Goal: Task Accomplishment & Management: Use online tool/utility

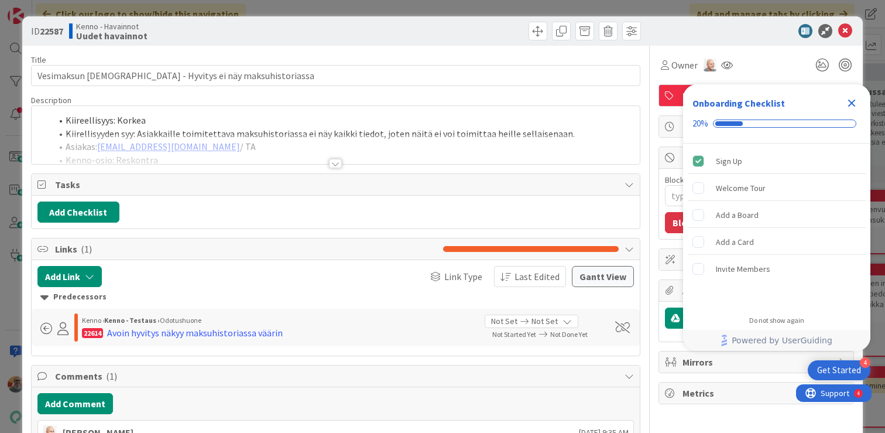
click at [852, 102] on icon "Close Checklist" at bounding box center [852, 103] width 8 height 8
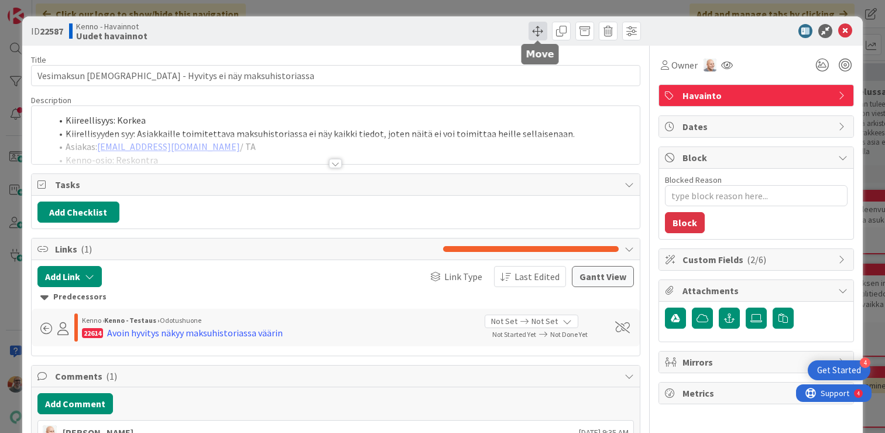
click at [536, 32] on span at bounding box center [538, 31] width 19 height 19
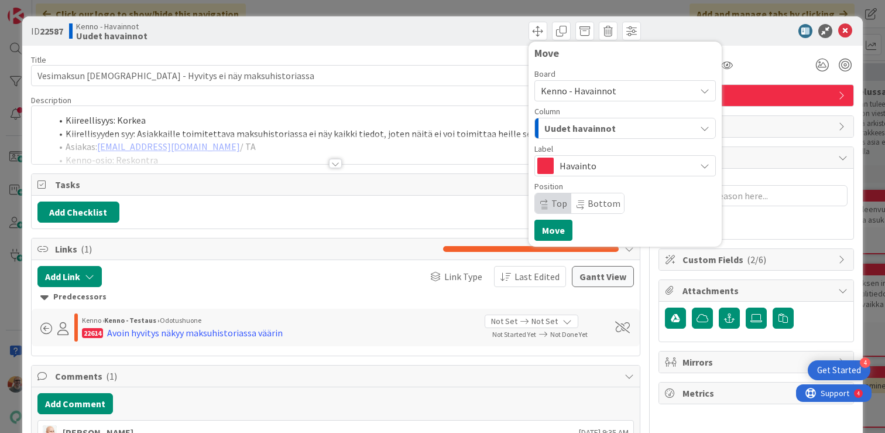
click at [602, 86] on span "Kenno - Havainnot" at bounding box center [579, 91] width 76 height 12
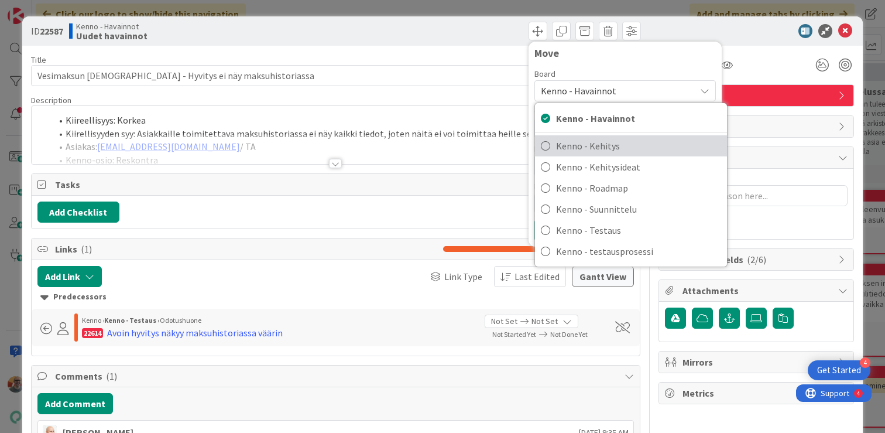
click at [584, 142] on span "Kenno - Kehitys" at bounding box center [638, 146] width 165 height 18
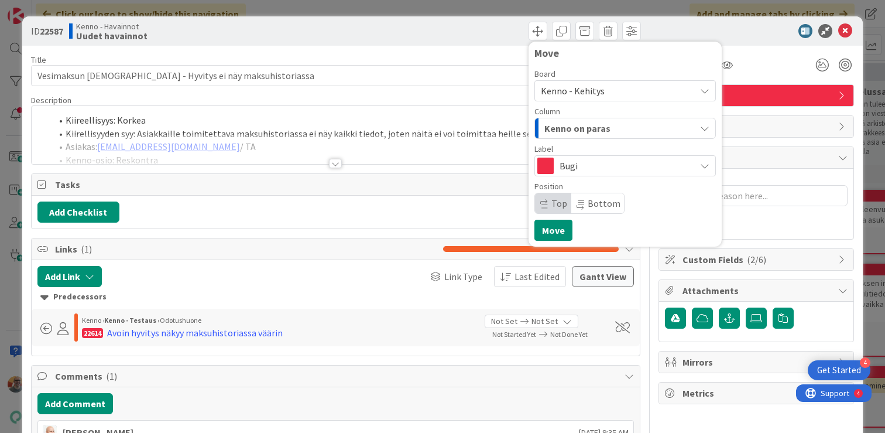
click at [591, 132] on span "Kenno on paras" at bounding box center [577, 128] width 66 height 15
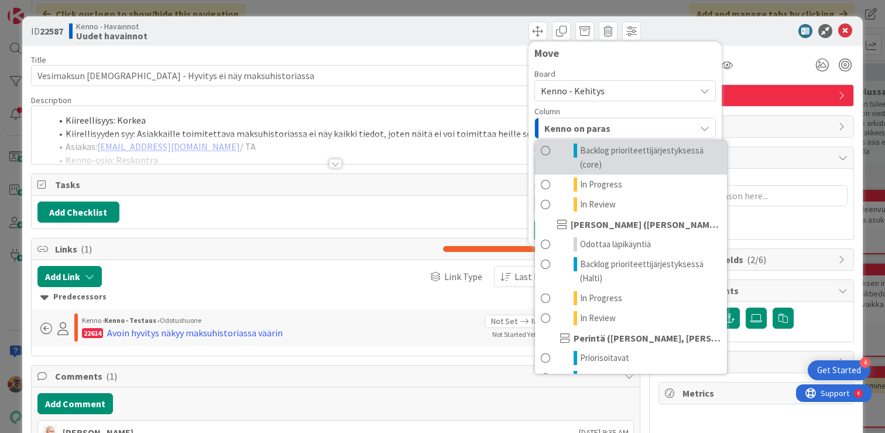
scroll to position [88, 0]
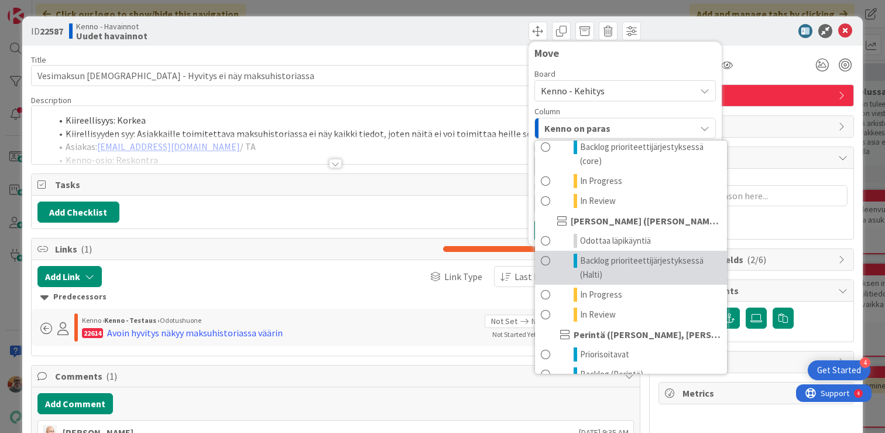
click at [617, 256] on span "Backlog prioriteettijärjestyksessä (Halti)" at bounding box center [650, 267] width 141 height 28
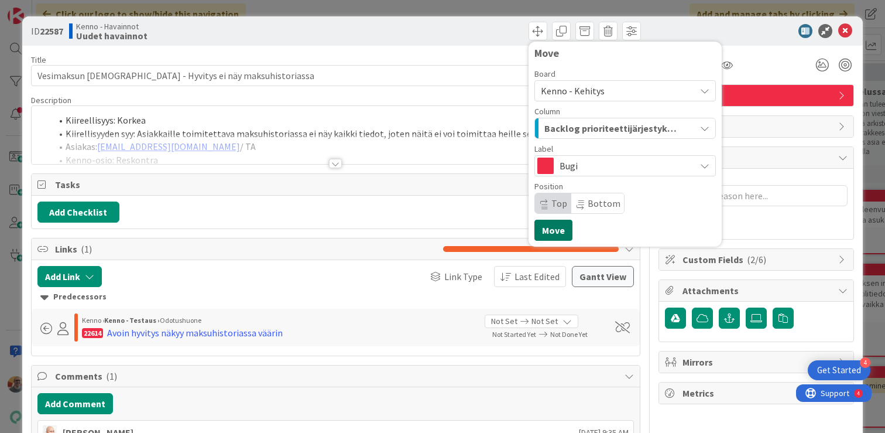
click at [562, 229] on button "Move" at bounding box center [553, 229] width 38 height 21
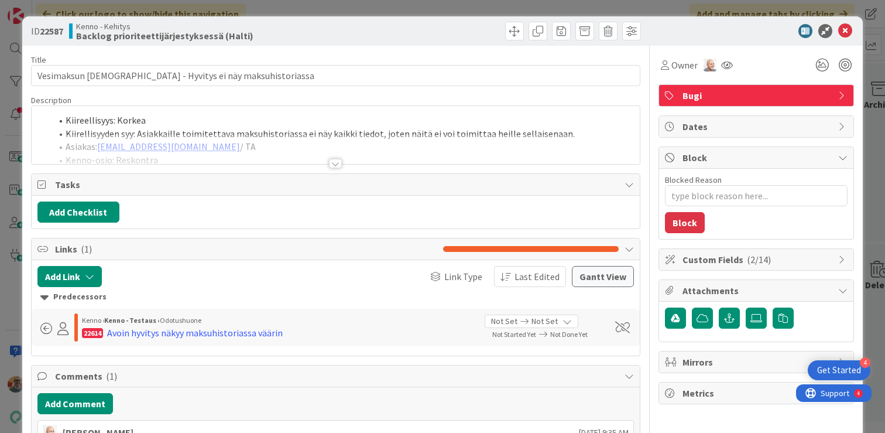
type textarea "x"
